Goal: Task Accomplishment & Management: Manage account settings

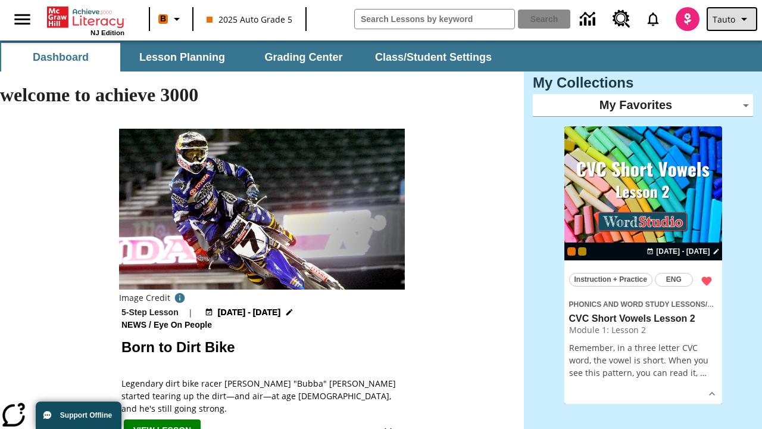
click at [733, 19] on span "Tauto" at bounding box center [724, 19] width 23 height 13
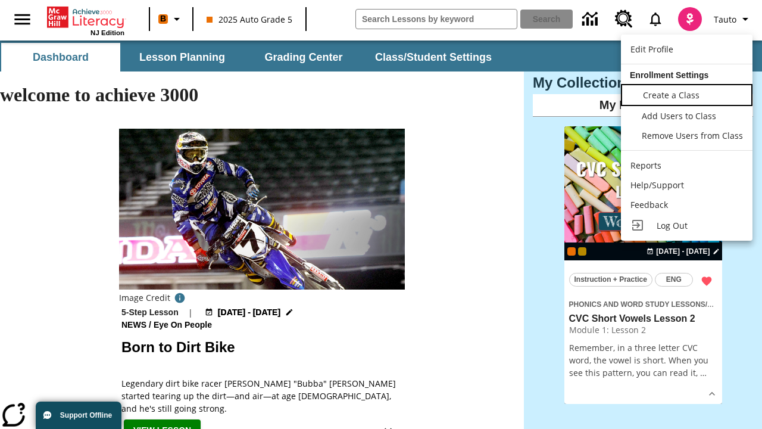
click at [686, 93] on span "Create a Class" at bounding box center [671, 94] width 57 height 11
click at [686, 115] on span "Add Users to Class" at bounding box center [680, 114] width 74 height 11
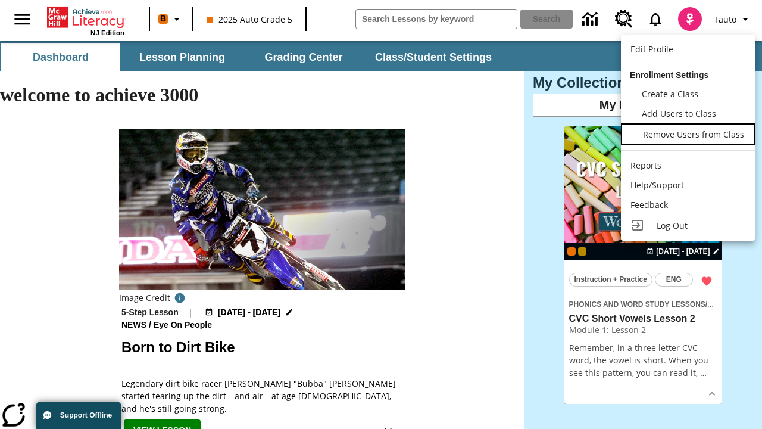
click at [686, 135] on span "Remove Users from Class" at bounding box center [693, 134] width 101 height 11
